Goal: Information Seeking & Learning: Learn about a topic

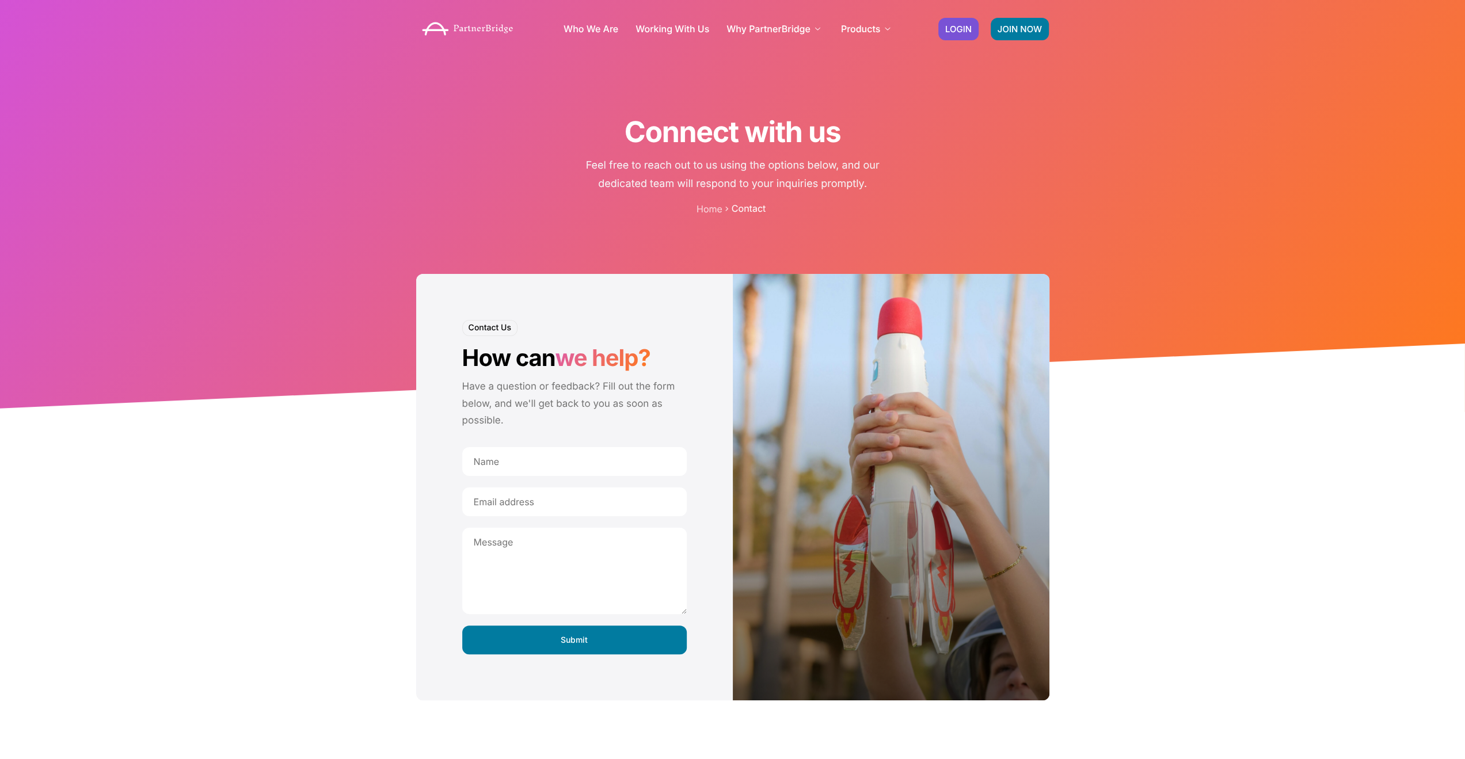
click at [592, 26] on link "Who We Are" at bounding box center [590, 28] width 55 height 9
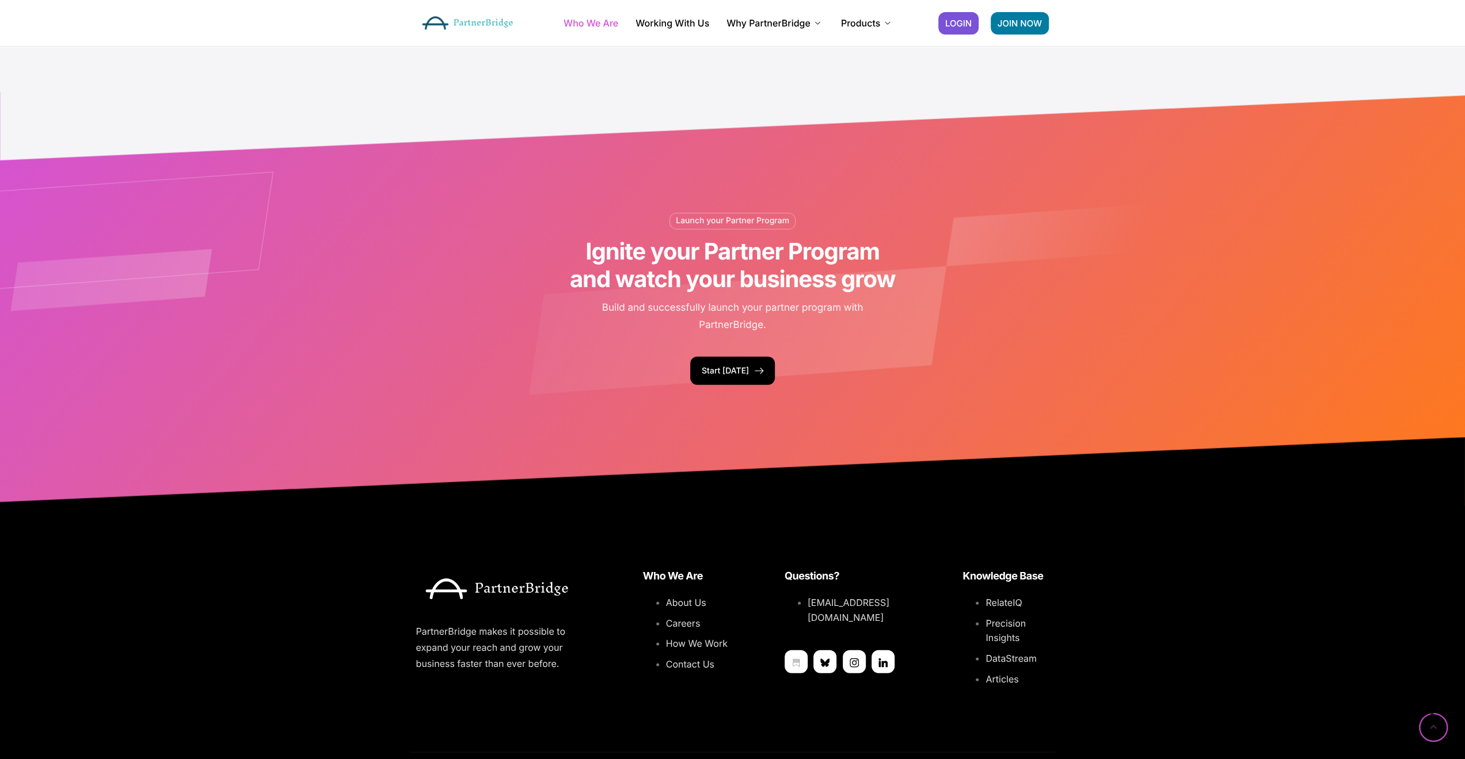
scroll to position [2532, 0]
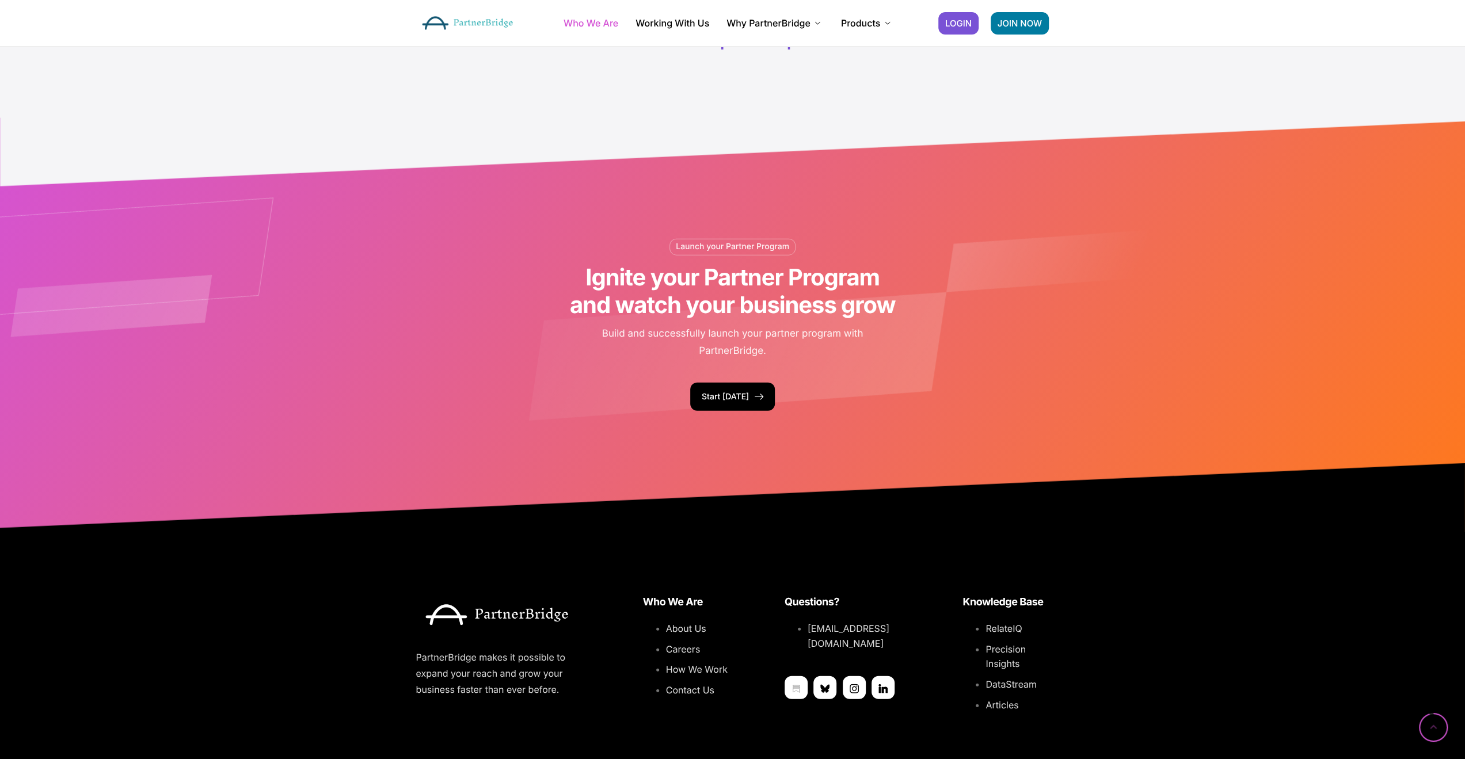
click at [706, 394] on link "Start Today" at bounding box center [732, 397] width 85 height 28
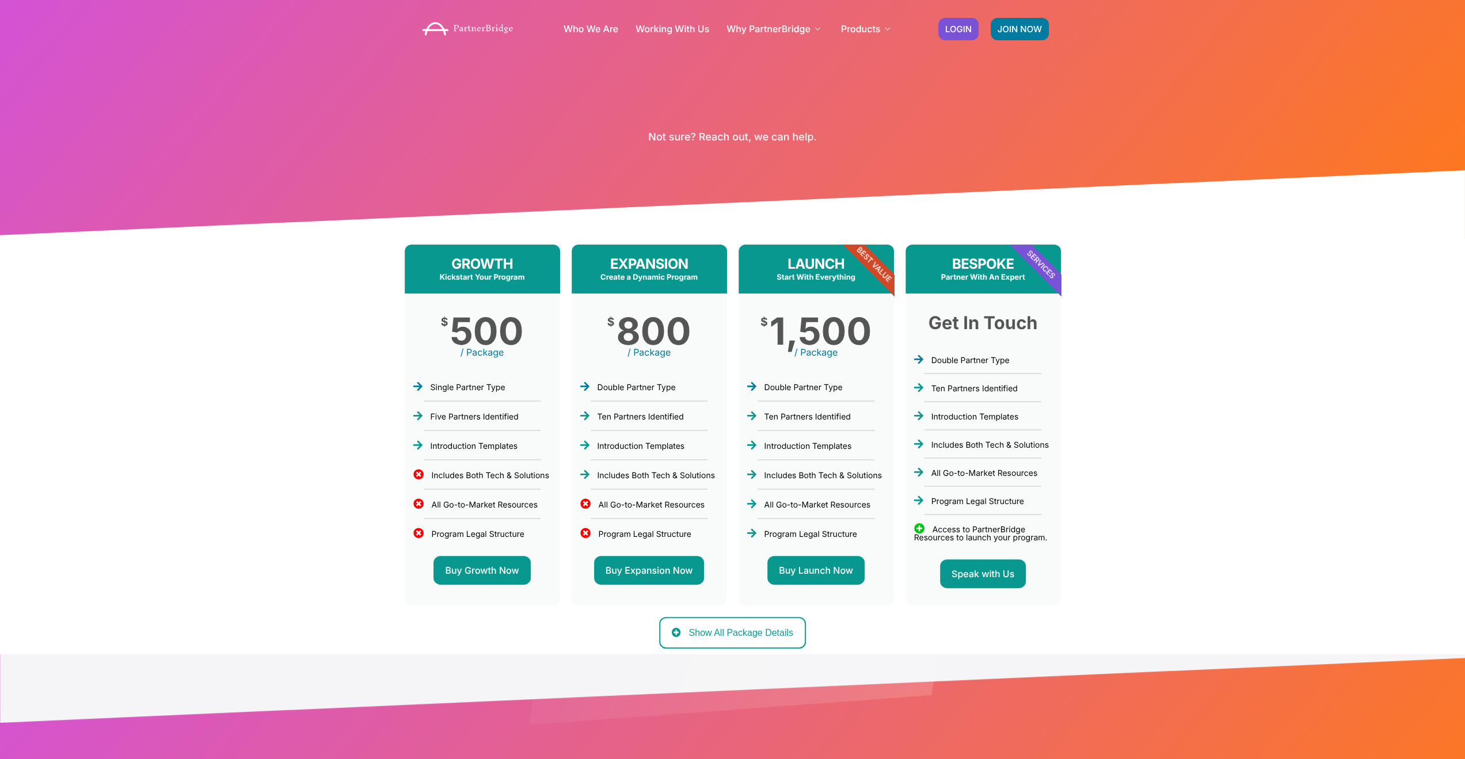
click at [702, 623] on button "Show All Package Details" at bounding box center [732, 633] width 147 height 32
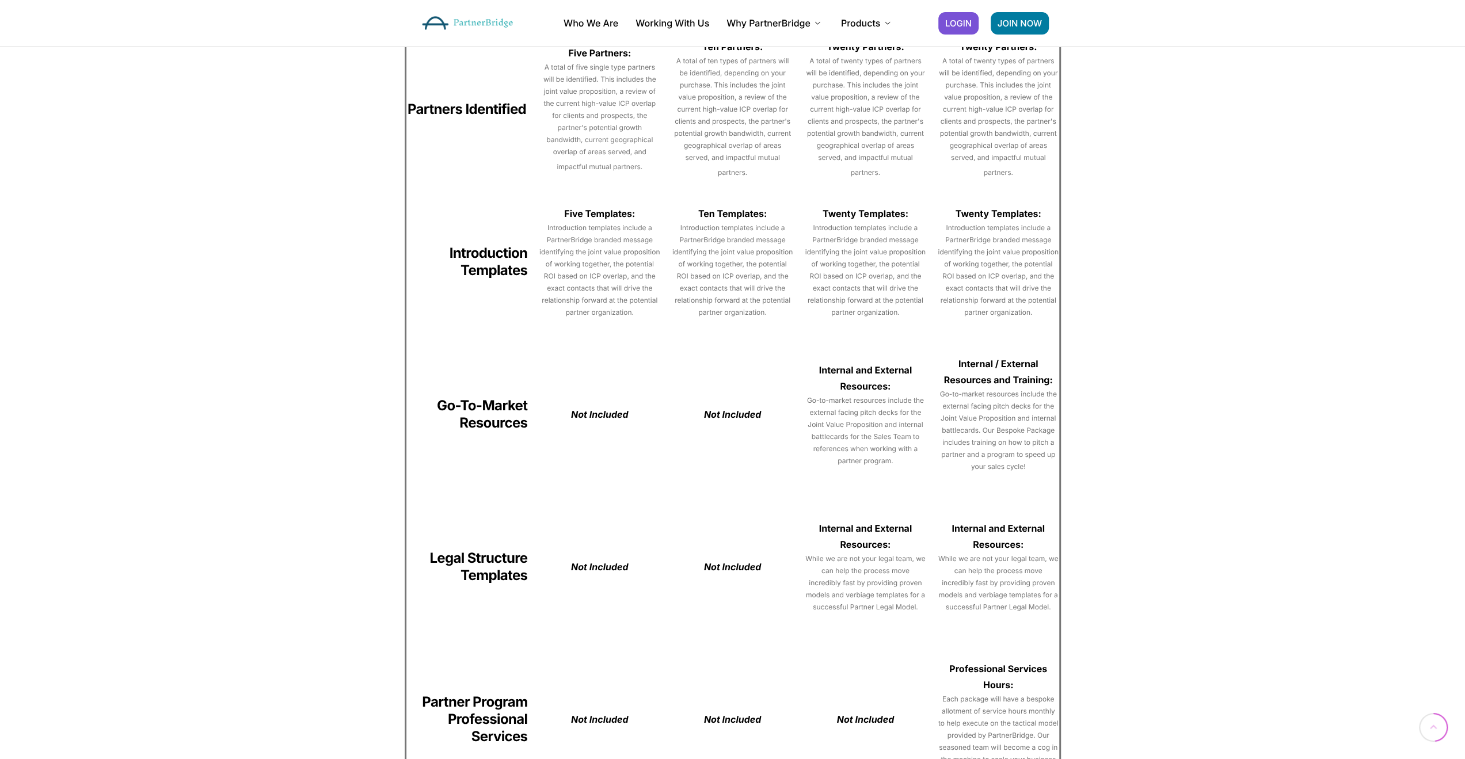
scroll to position [691, 0]
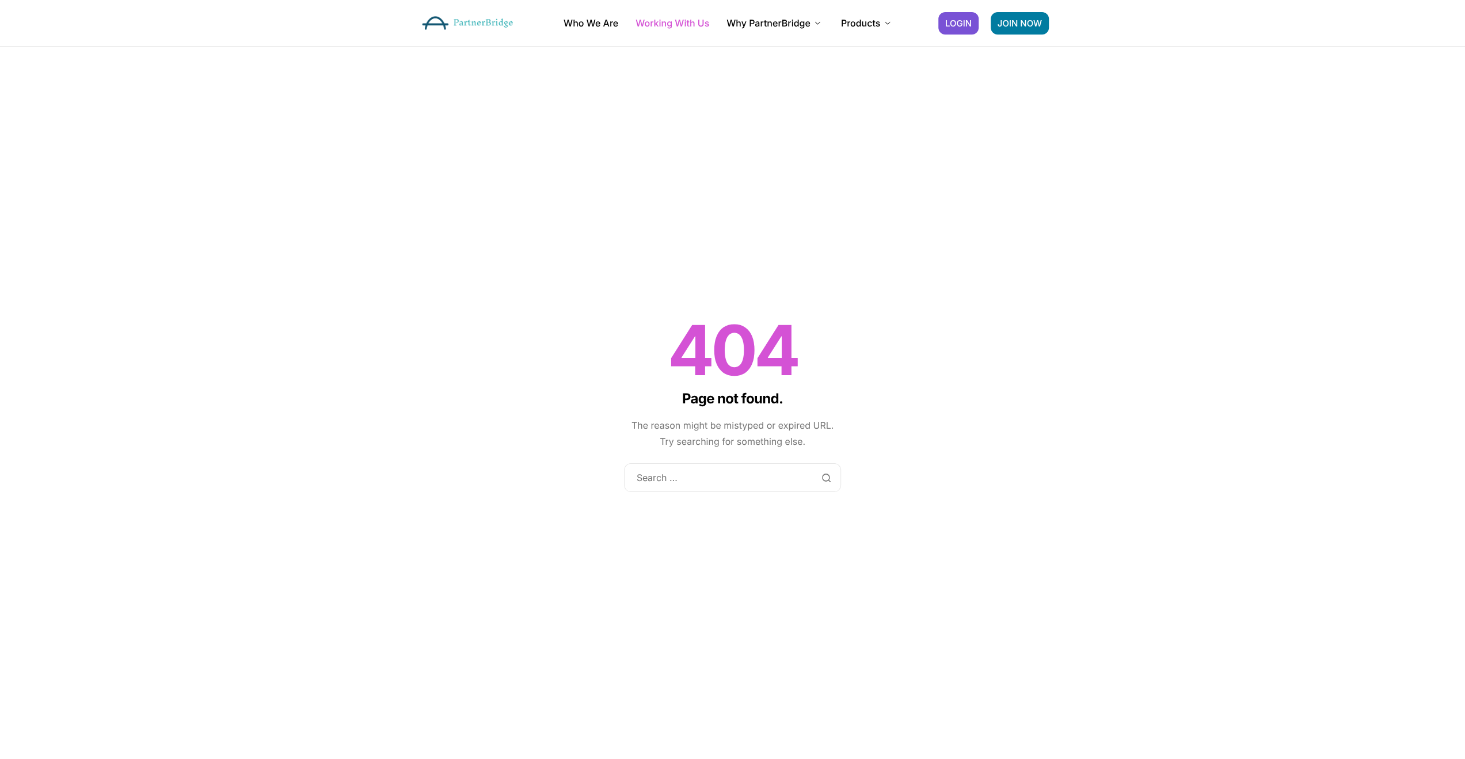
click at [698, 26] on link "Working With Us" at bounding box center [672, 22] width 74 height 9
